Goal: Task Accomplishment & Management: Complete application form

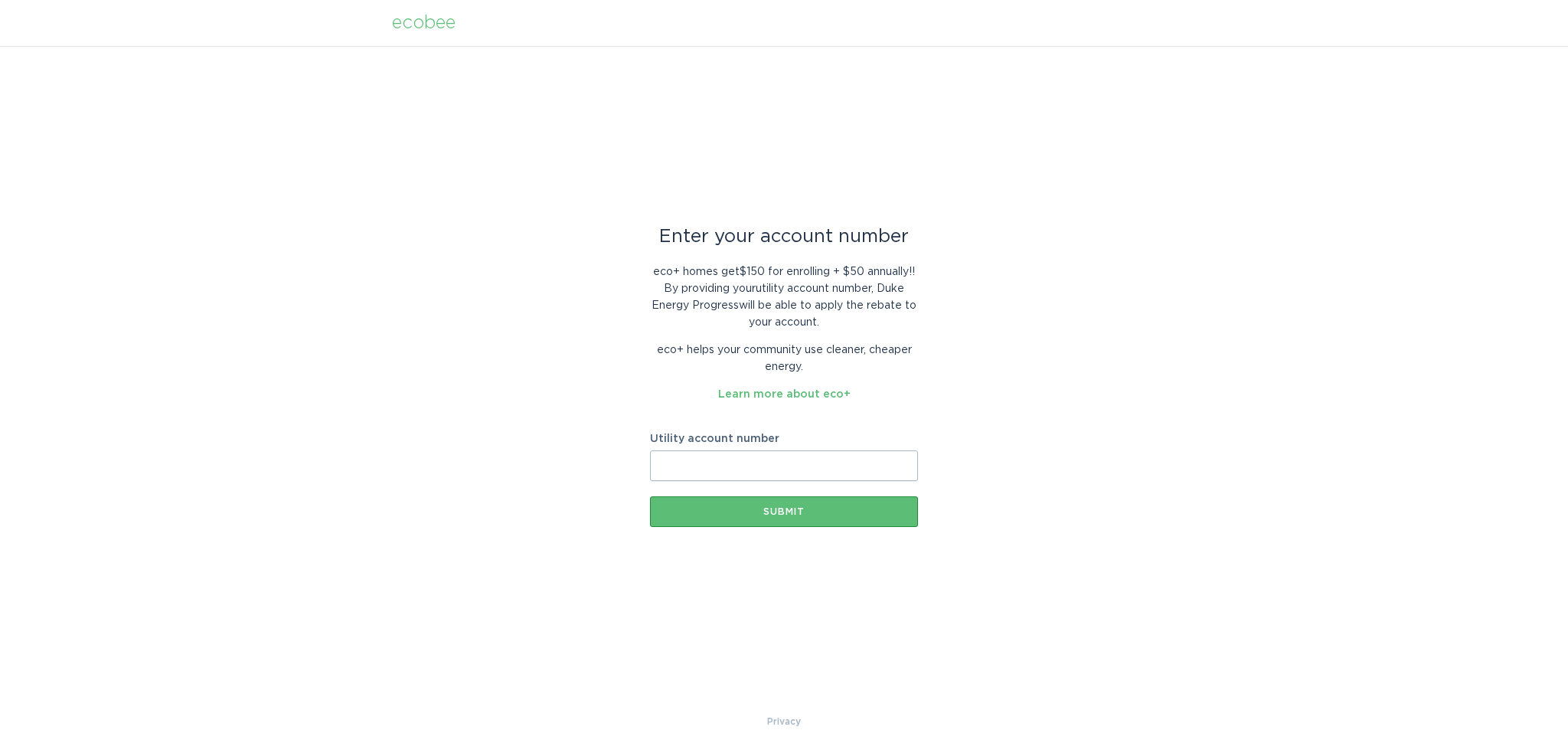
click at [689, 464] on input "Utility account number" at bounding box center [783, 465] width 268 height 30
type input "910043306098"
click at [775, 508] on div "Submit" at bounding box center [784, 511] width 252 height 9
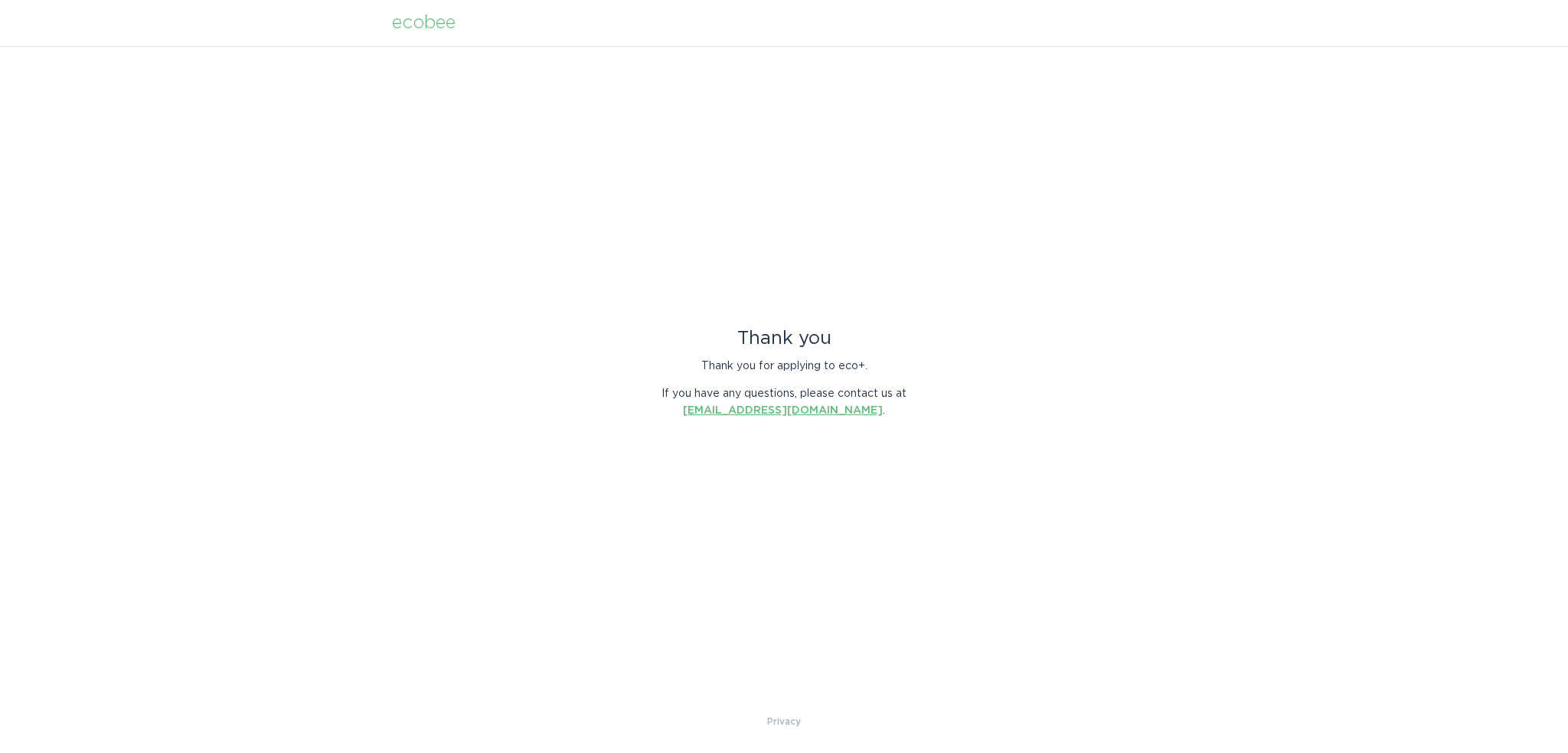
click at [772, 408] on link "[EMAIL_ADDRESS][DOMAIN_NAME]" at bounding box center [782, 411] width 200 height 11
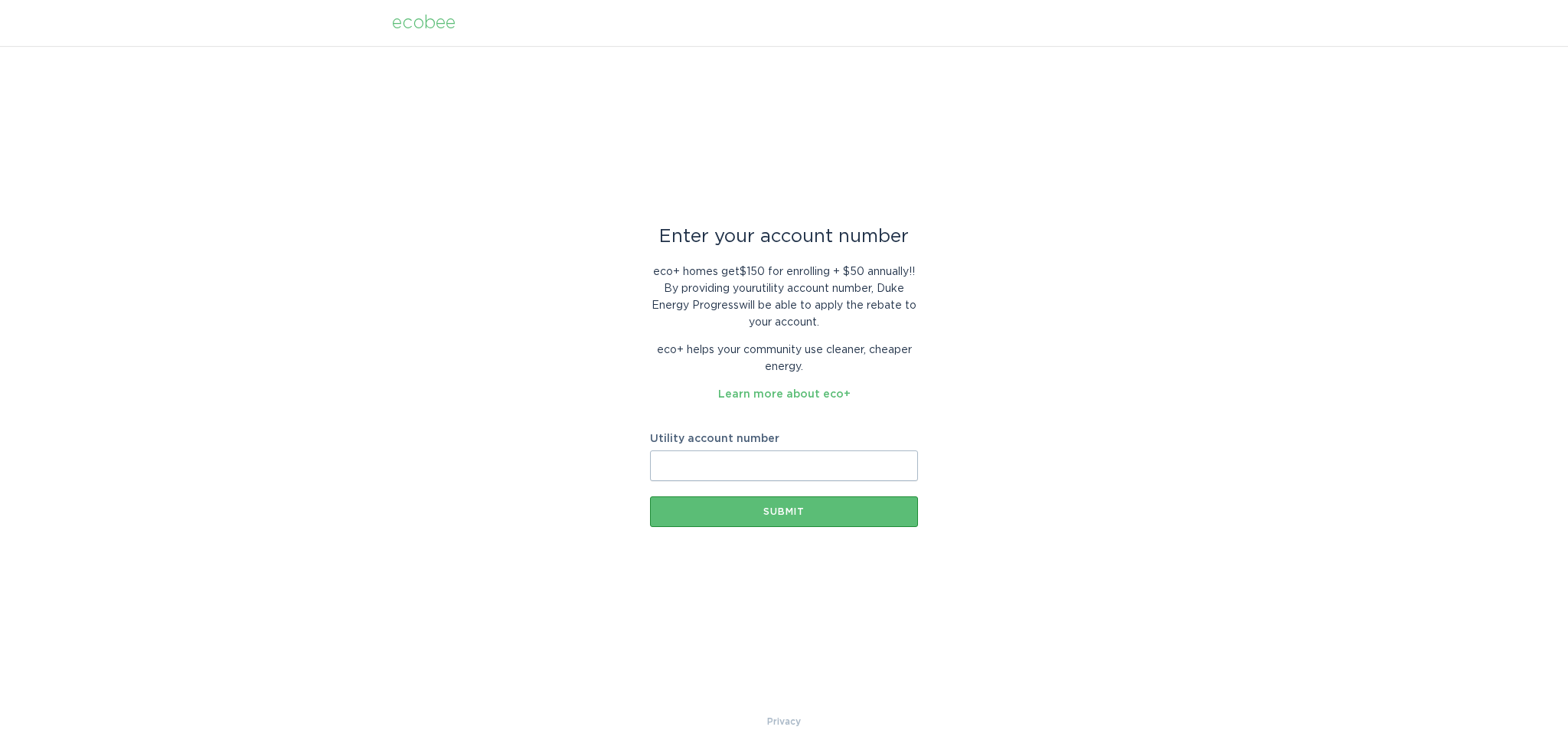
click at [680, 450] on input "Utility account number" at bounding box center [783, 465] width 268 height 30
type input "910043306098"
click at [785, 508] on div "Submit" at bounding box center [784, 511] width 252 height 9
drag, startPoint x: 700, startPoint y: 459, endPoint x: 723, endPoint y: 446, distance: 26.4
click at [698, 459] on input "Utility account number" at bounding box center [783, 465] width 268 height 30
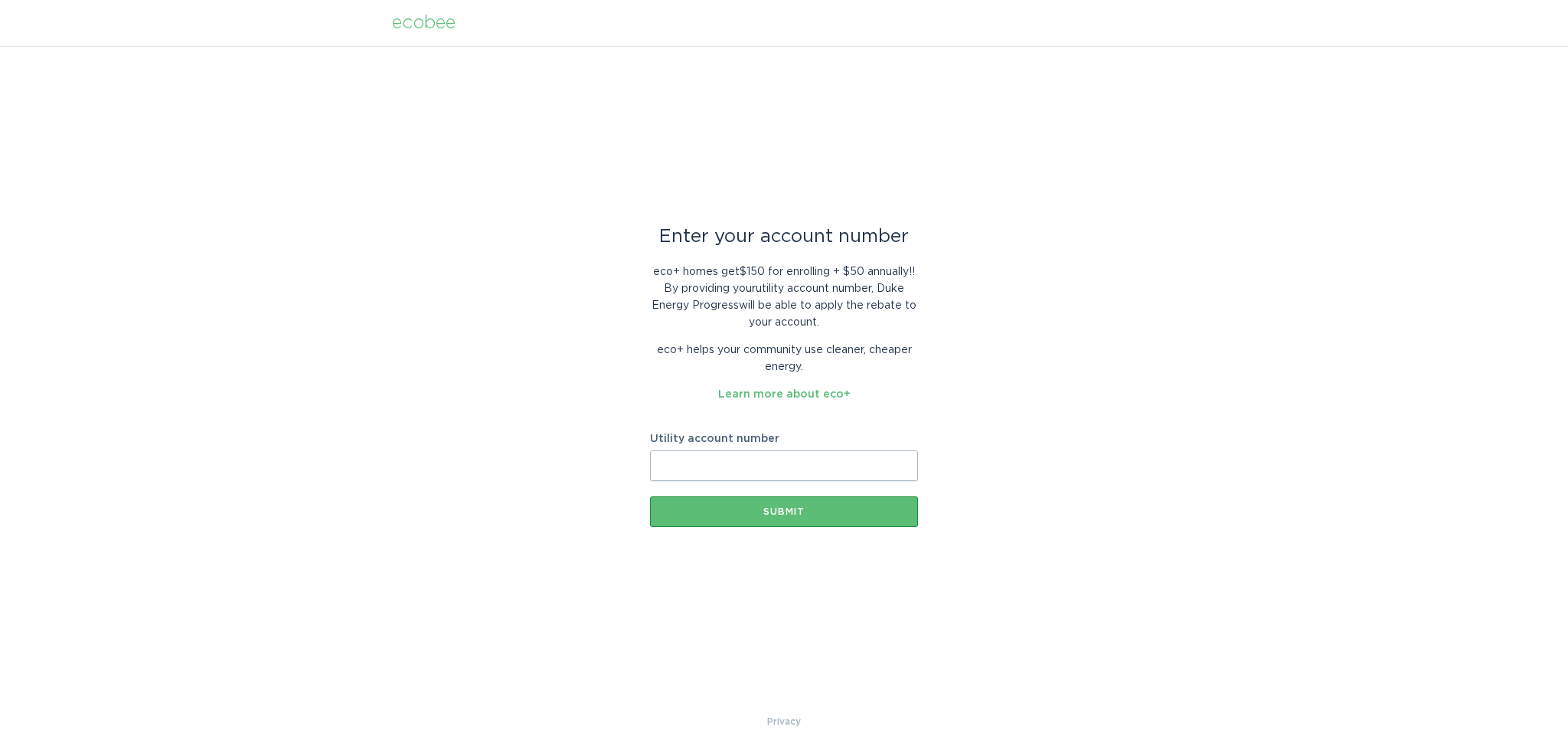
click at [716, 461] on input "Utility account number" at bounding box center [783, 465] width 268 height 30
click at [426, 319] on div "Enter your account number eco+ homes get $150 for enrolling + $50 annually! ! B…" at bounding box center [784, 380] width 1568 height 667
click at [750, 461] on input "Utility account number" at bounding box center [783, 465] width 268 height 30
type input "910043306098"
click at [778, 510] on div "Submit" at bounding box center [784, 511] width 252 height 9
